Goal: Task Accomplishment & Management: Complete application form

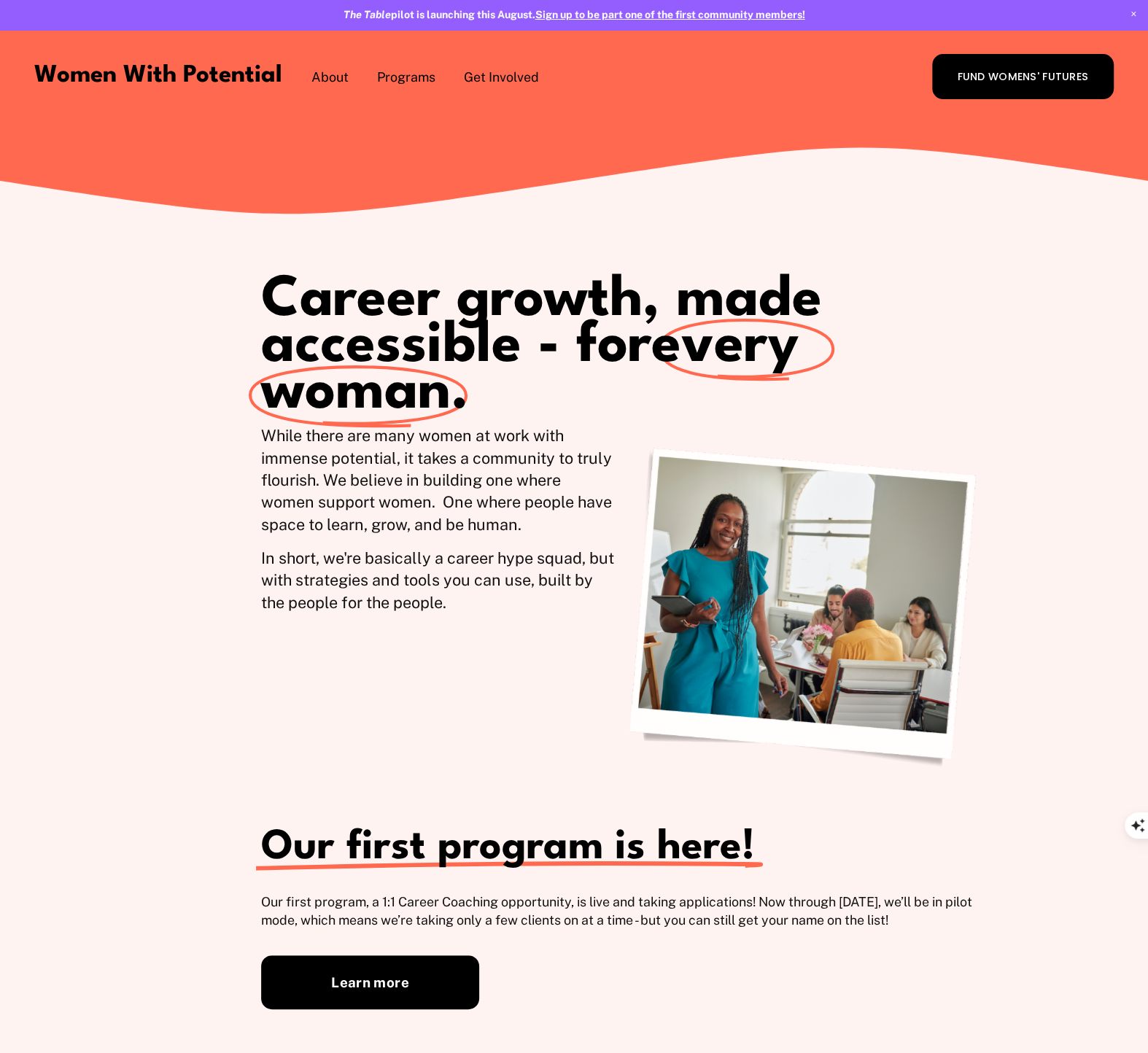
click at [503, 70] on span "Get Involved" at bounding box center [501, 77] width 75 height 18
click at [0, 0] on span "Volunteer" at bounding box center [0, 0] width 0 height 0
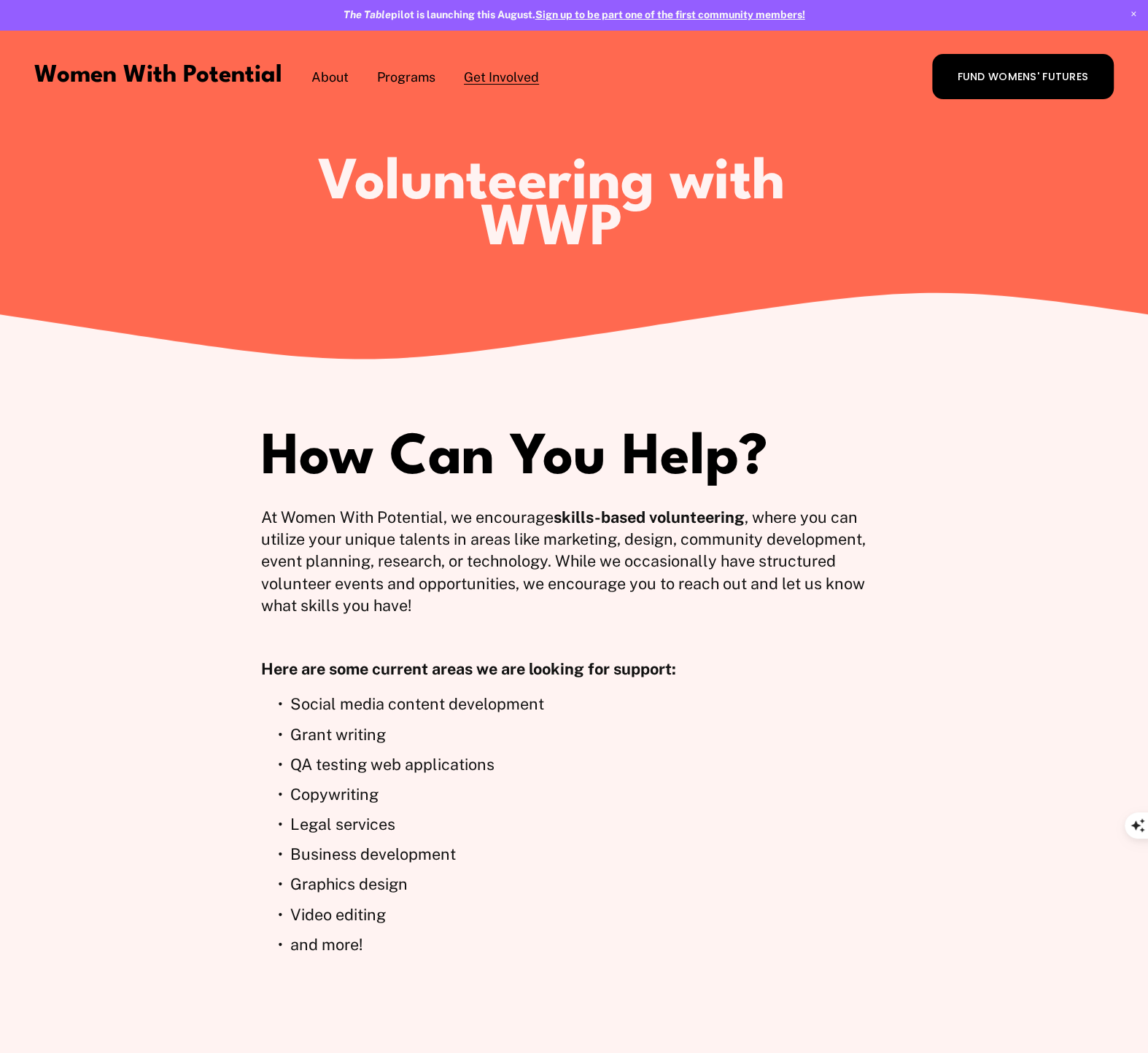
click at [344, 887] on p "Graphics design" at bounding box center [589, 883] width 597 height 22
